Goal: Task Accomplishment & Management: Manage account settings

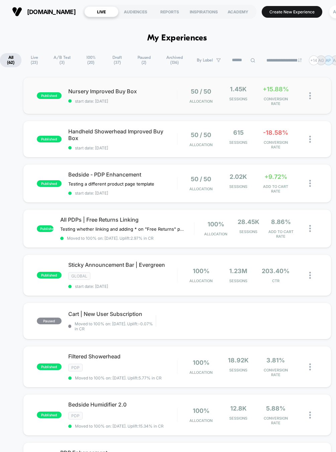
click at [166, 109] on div "published Nursery Improved Buy Box start date: [DATE] 50 / 50 Allocation 1.45k …" at bounding box center [177, 95] width 308 height 37
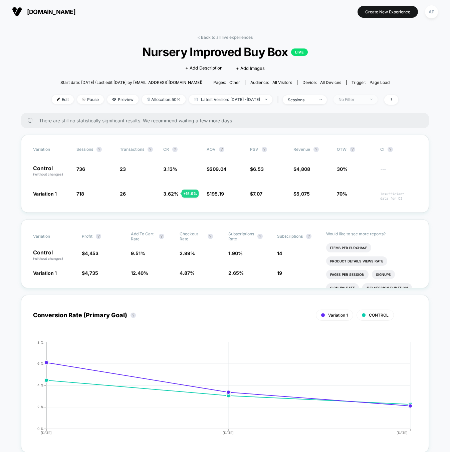
click at [335, 100] on div "No Filter" at bounding box center [352, 99] width 27 height 5
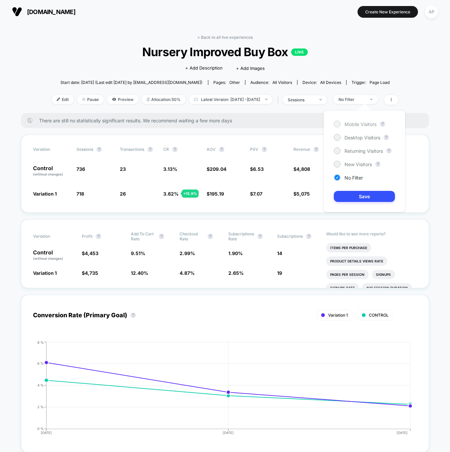
click at [335, 124] on span "Mobile Visitors" at bounding box center [361, 124] width 32 height 6
drag, startPoint x: 363, startPoint y: 165, endPoint x: 372, endPoint y: 178, distance: 15.2
click at [335, 165] on span "New Visitors" at bounding box center [358, 164] width 27 height 6
click at [335, 195] on button "Save" at bounding box center [364, 196] width 61 height 11
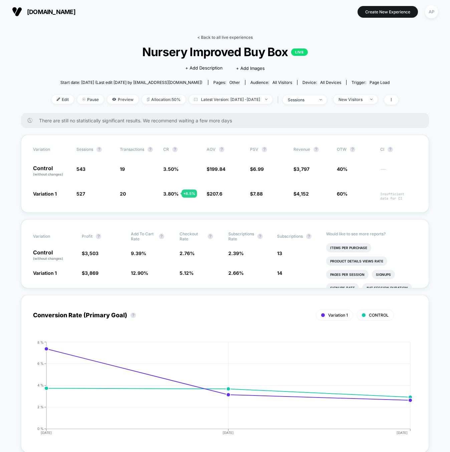
click at [202, 36] on link "< Back to all live experiences" at bounding box center [224, 37] width 55 height 5
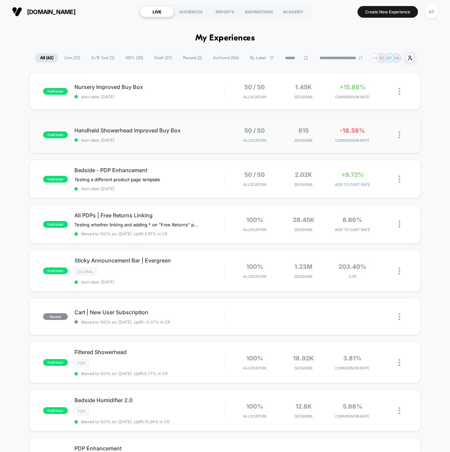
click at [200, 148] on div "published Handheld Showerhead Improved Buy Box start date: [DATE] 50 / 50 Alloc…" at bounding box center [225, 134] width 392 height 37
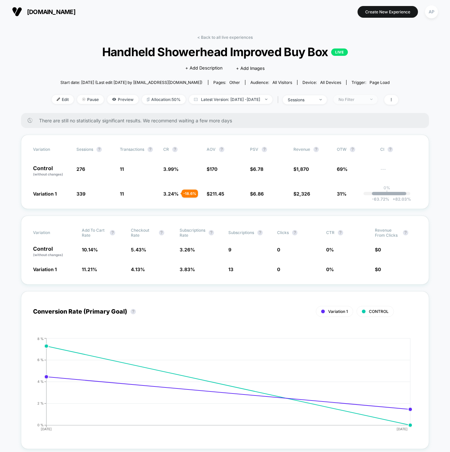
click at [335, 99] on div "No Filter" at bounding box center [352, 99] width 27 height 5
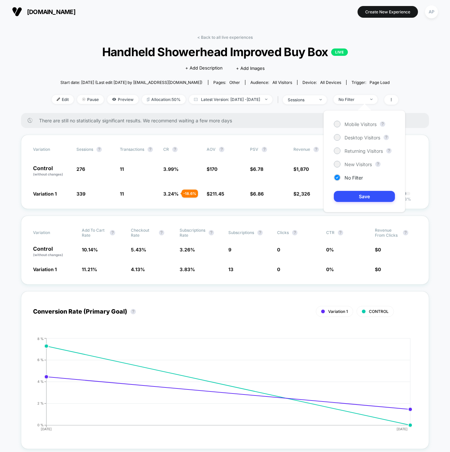
click at [335, 160] on div "Mobile Visitors ? Desktop Visitors ? Returning Visitors ? New Visitors ? No Fil…" at bounding box center [365, 161] width 82 height 102
drag, startPoint x: 359, startPoint y: 166, endPoint x: 362, endPoint y: 177, distance: 12.1
click at [335, 166] on span "New Visitors" at bounding box center [358, 164] width 27 height 6
click at [335, 197] on button "Save" at bounding box center [364, 196] width 61 height 11
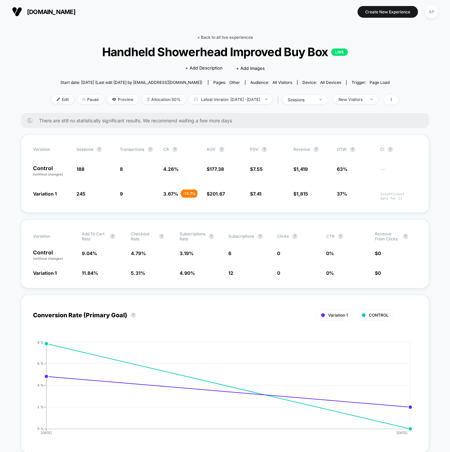
click at [239, 35] on link "< Back to all live experiences" at bounding box center [224, 37] width 55 height 5
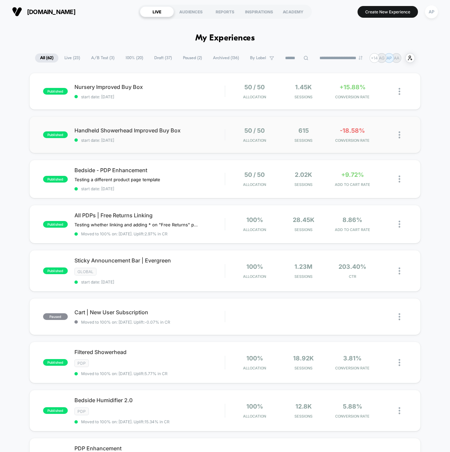
click at [222, 144] on div "published Handheld Showerhead Improved Buy Box start date: [DATE] 50 / 50 Alloc…" at bounding box center [225, 134] width 392 height 37
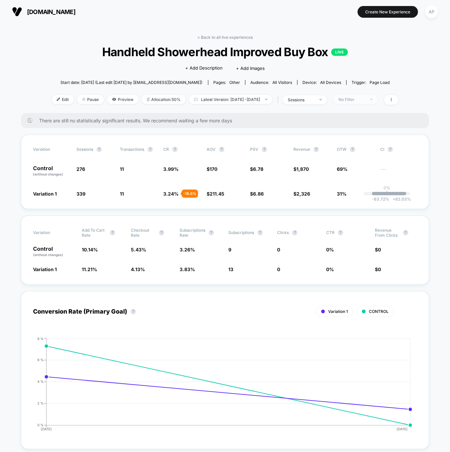
click at [335, 98] on div "No Filter" at bounding box center [352, 99] width 27 height 5
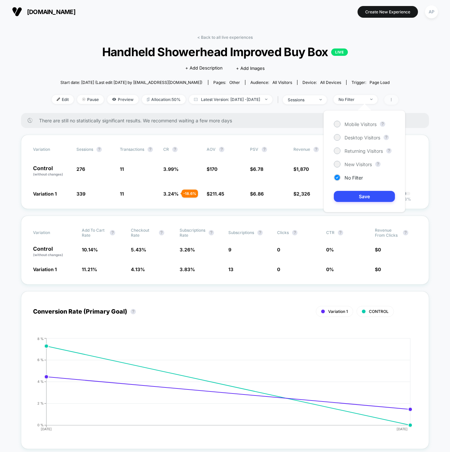
click at [335, 100] on span at bounding box center [392, 100] width 14 height 10
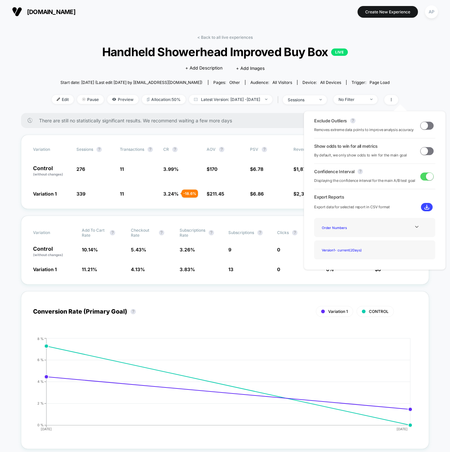
click at [335, 126] on span at bounding box center [424, 125] width 7 height 7
click at [335, 126] on span at bounding box center [429, 125] width 7 height 7
click at [335, 126] on span at bounding box center [424, 125] width 7 height 7
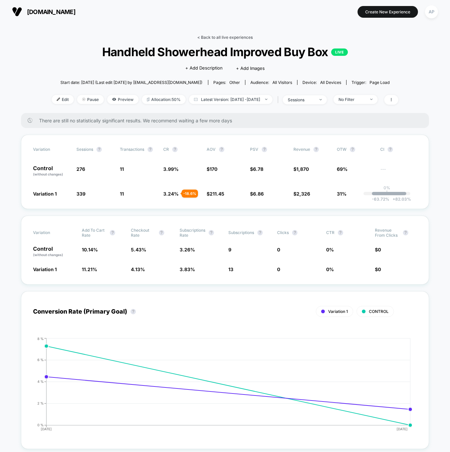
click at [252, 38] on link "< Back to all live experiences" at bounding box center [224, 37] width 55 height 5
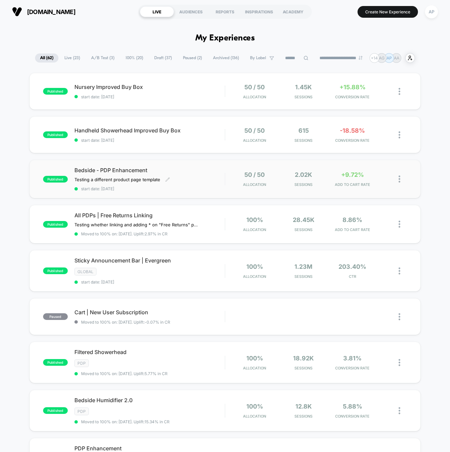
click at [212, 188] on span "start date: [DATE]" at bounding box center [150, 188] width 151 height 5
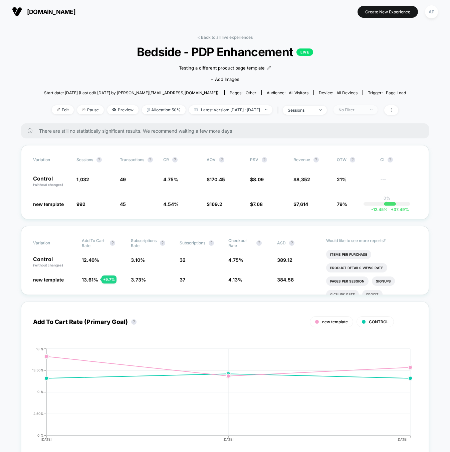
click at [335, 107] on div "No Filter" at bounding box center [352, 109] width 27 height 5
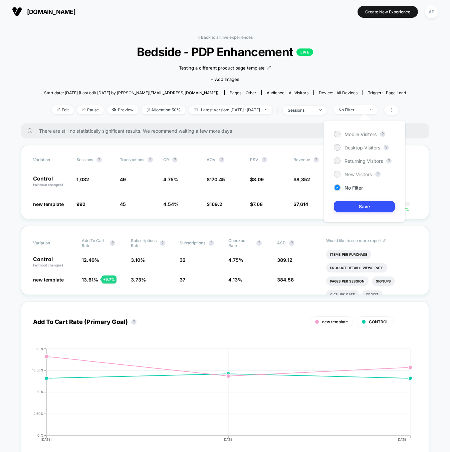
click at [335, 173] on span "New Visitors" at bounding box center [358, 174] width 27 height 6
click at [335, 204] on button "Save" at bounding box center [364, 206] width 61 height 11
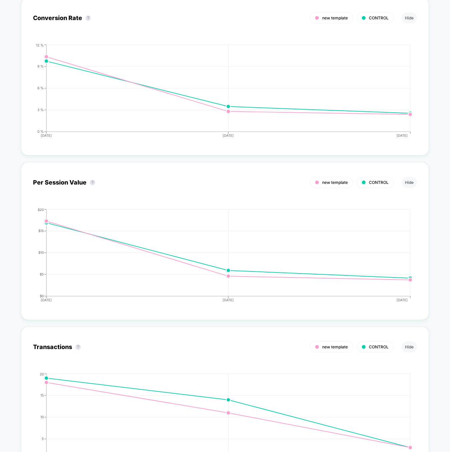
scroll to position [739, 0]
